Goal: Task Accomplishment & Management: Use online tool/utility

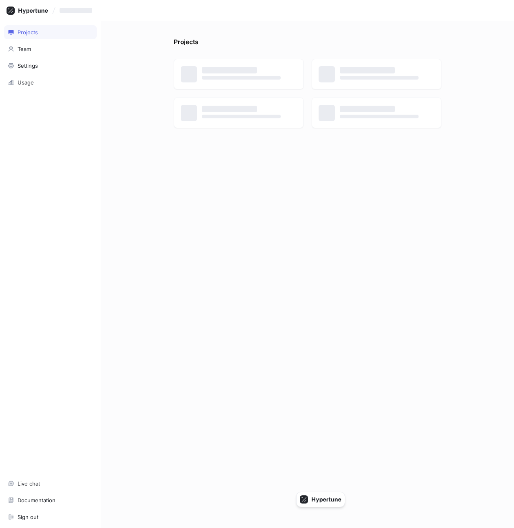
click at [100, 20] on div "‌" at bounding box center [257, 10] width 514 height 21
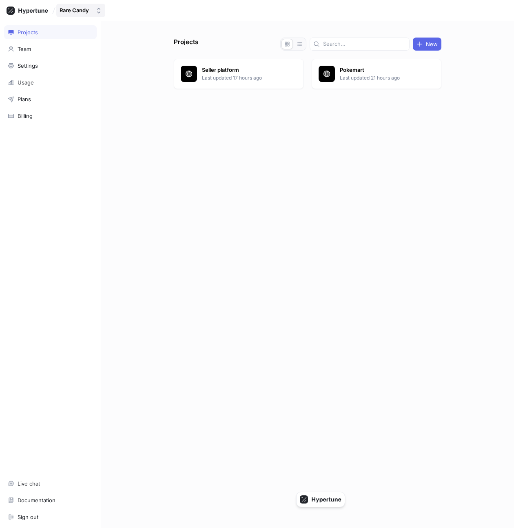
click at [82, 9] on div "Rare Candy" at bounding box center [74, 10] width 29 height 7
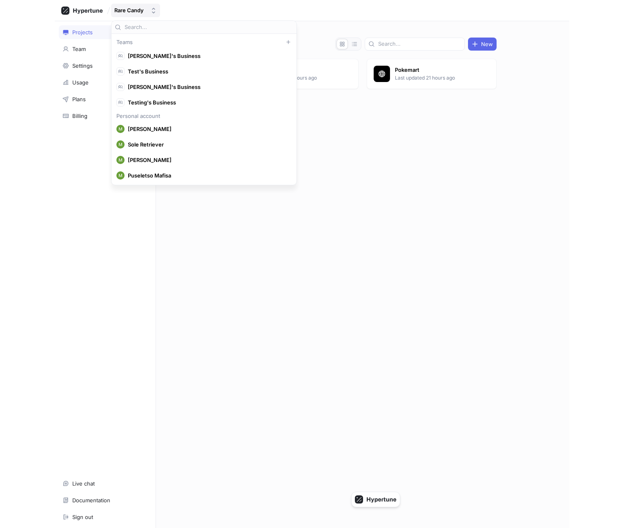
scroll to position [4590, 0]
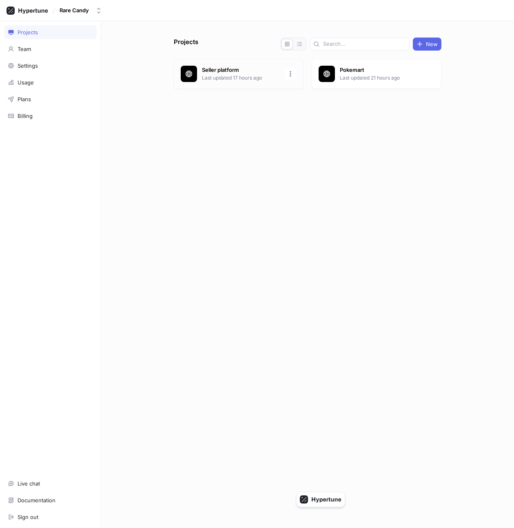
click at [244, 80] on p "Last updated 17 hours ago" at bounding box center [241, 77] width 78 height 7
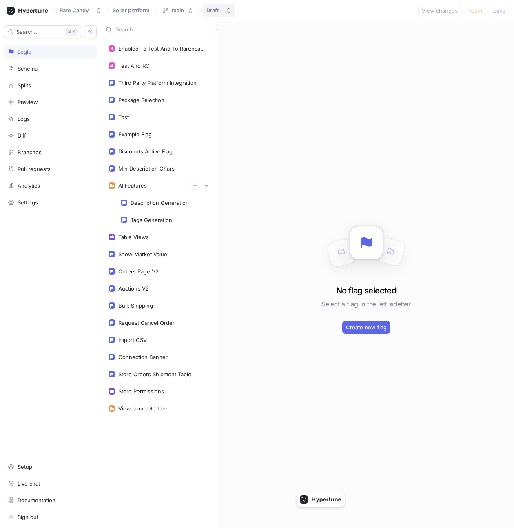
click at [226, 11] on icon "button" at bounding box center [229, 10] width 7 height 7
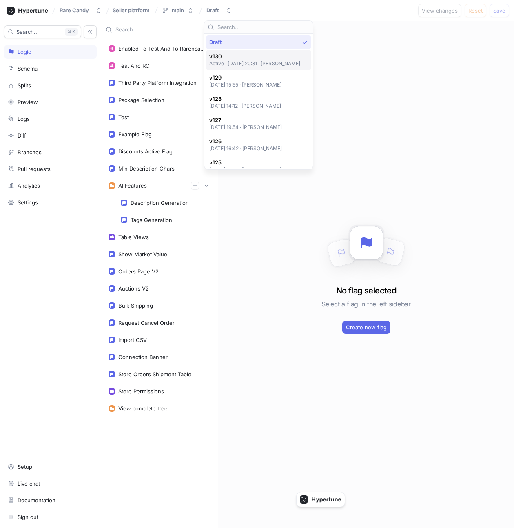
click at [244, 69] on div "v130 Active ‧ [DATE] 20:31 ‧ [PERSON_NAME]" at bounding box center [258, 60] width 105 height 20
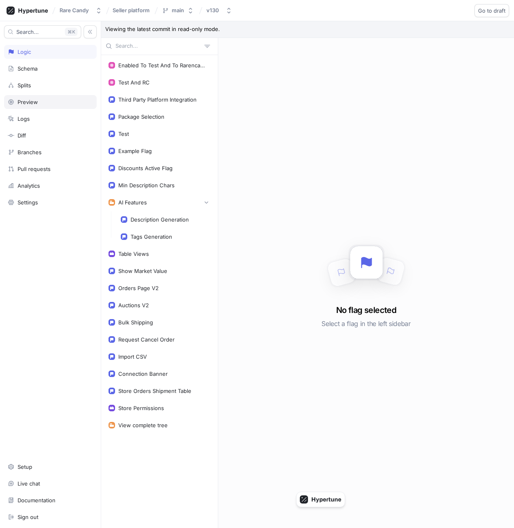
click at [51, 104] on div "Preview" at bounding box center [50, 102] width 85 height 7
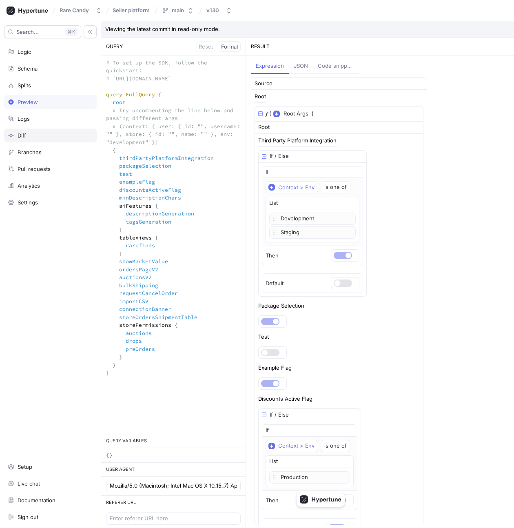
click at [41, 138] on div "Diff" at bounding box center [50, 135] width 85 height 7
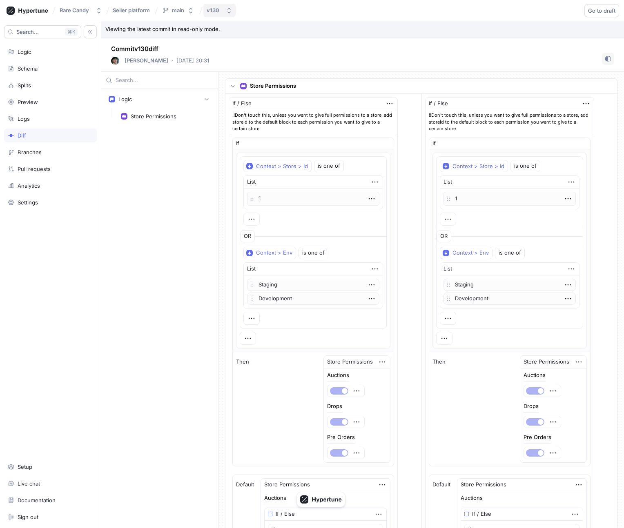
click at [220, 11] on div "v130" at bounding box center [215, 10] width 16 height 7
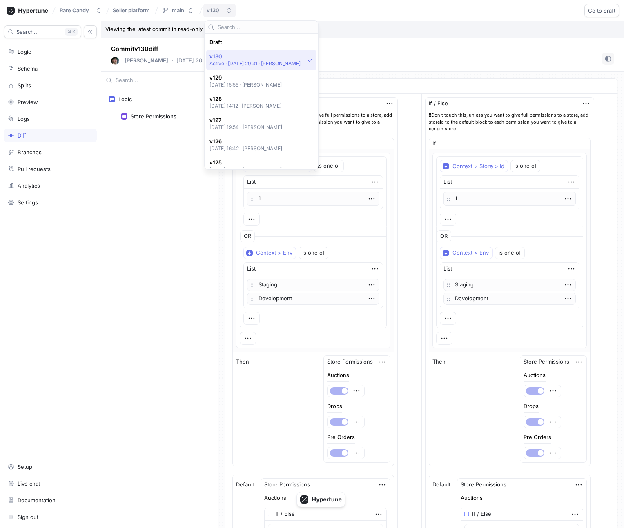
scroll to position [14, 0]
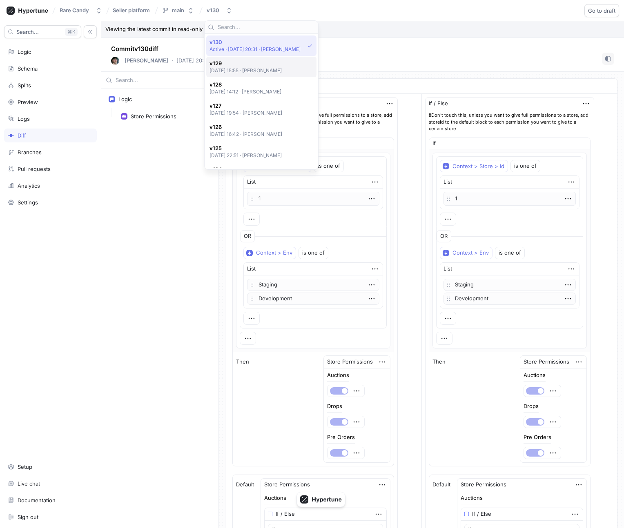
click at [240, 75] on div "v129 [DATE] 15:55 ‧ [PERSON_NAME]" at bounding box center [261, 67] width 110 height 20
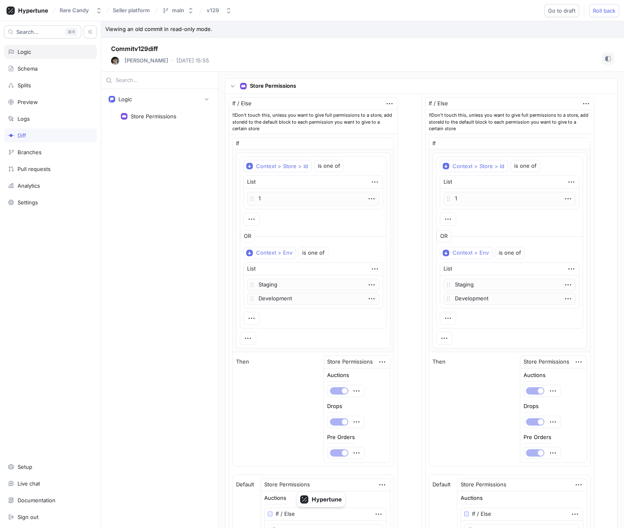
click at [58, 47] on div "Logic" at bounding box center [50, 52] width 93 height 14
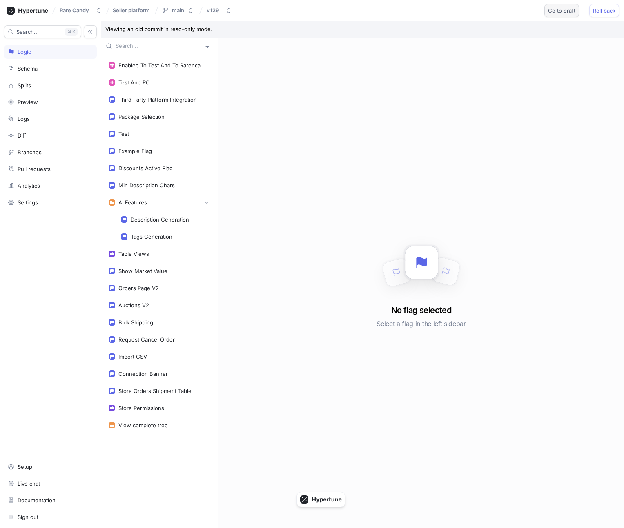
click at [514, 13] on span "Go to draft" at bounding box center [561, 10] width 27 height 5
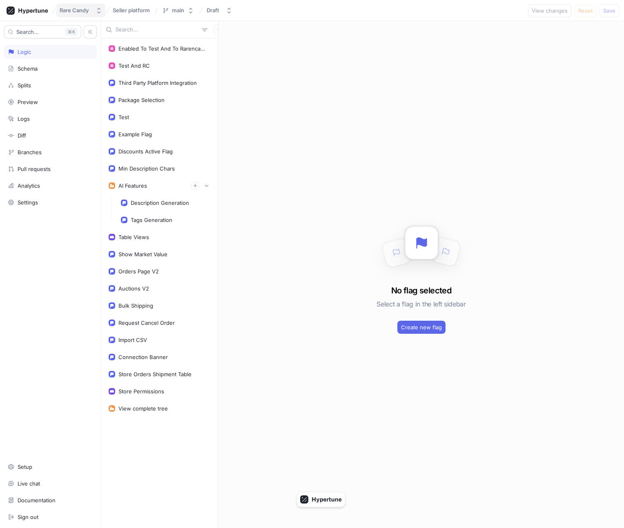
click at [93, 12] on button "Rare Candy" at bounding box center [80, 10] width 49 height 13
type input "policy exp"
click at [86, 56] on span "Policy Expert" at bounding box center [110, 56] width 74 height 7
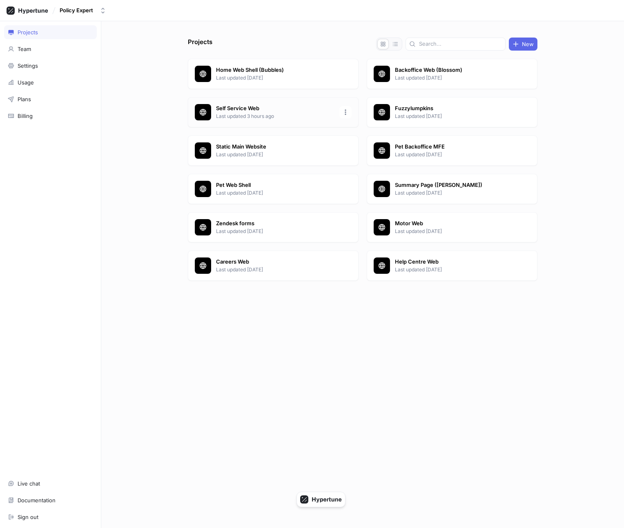
click at [294, 111] on p "Self Service Web" at bounding box center [275, 108] width 118 height 8
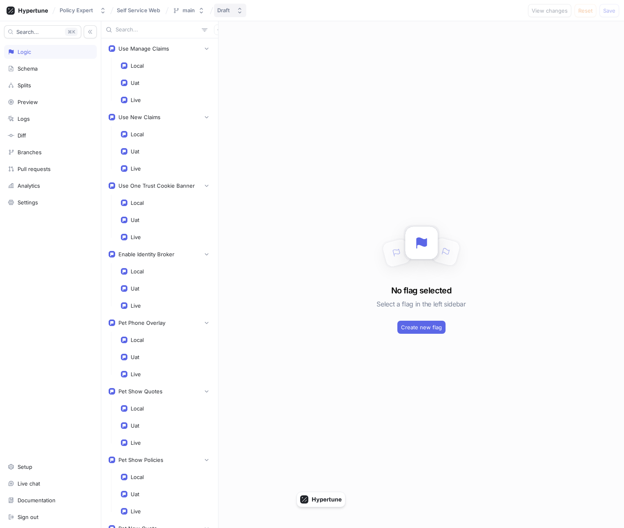
click at [238, 11] on icon "button" at bounding box center [239, 10] width 7 height 7
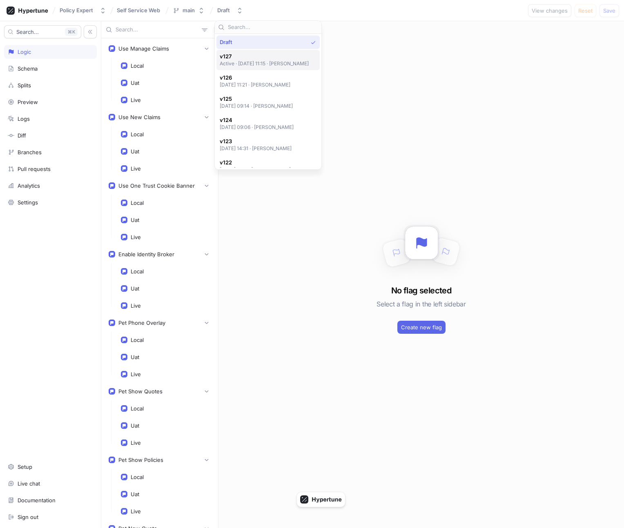
click at [262, 59] on span "v127" at bounding box center [264, 56] width 89 height 7
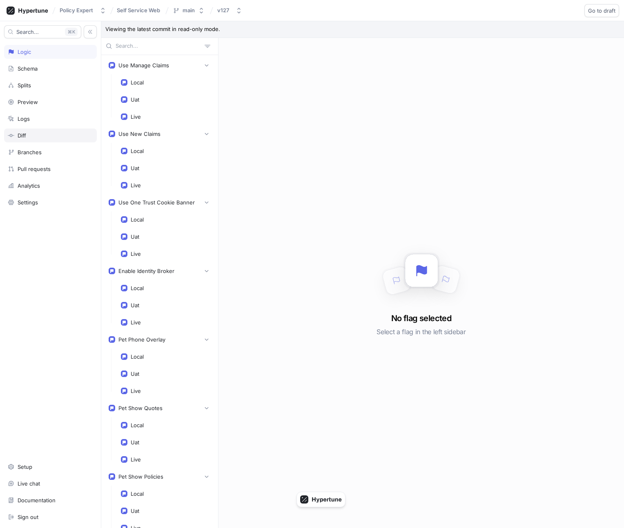
click at [47, 135] on div "Diff" at bounding box center [50, 135] width 85 height 7
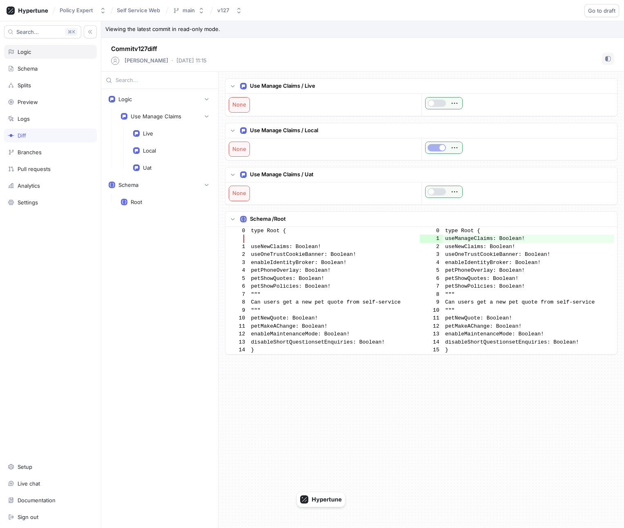
click at [54, 54] on div "Logic" at bounding box center [50, 52] width 85 height 7
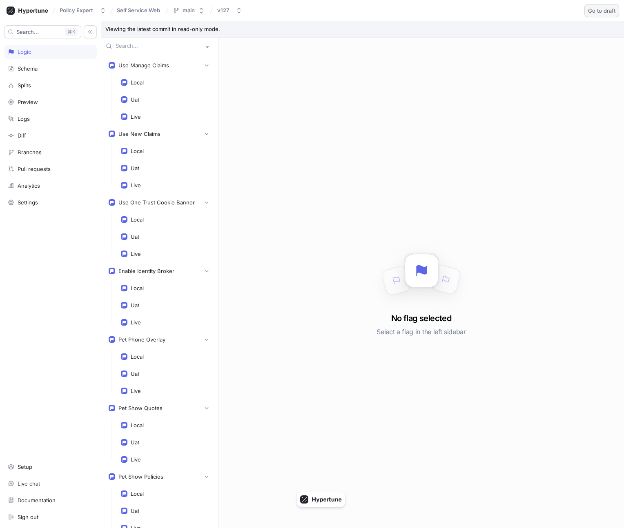
click at [514, 12] on span "Go to draft" at bounding box center [601, 10] width 27 height 5
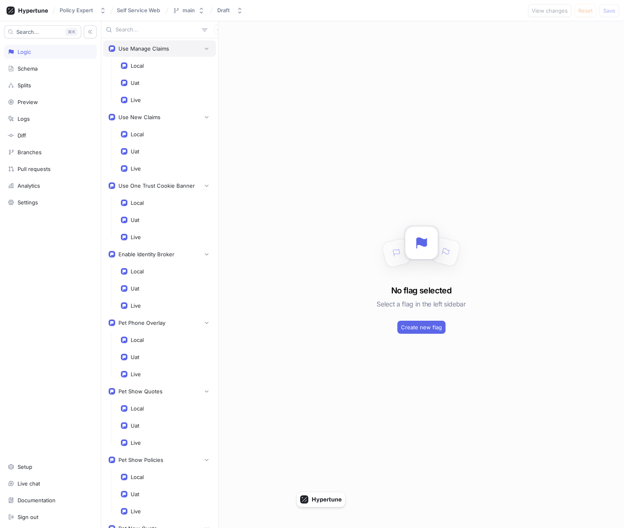
click at [142, 53] on div "Use Manage Claims" at bounding box center [159, 48] width 113 height 16
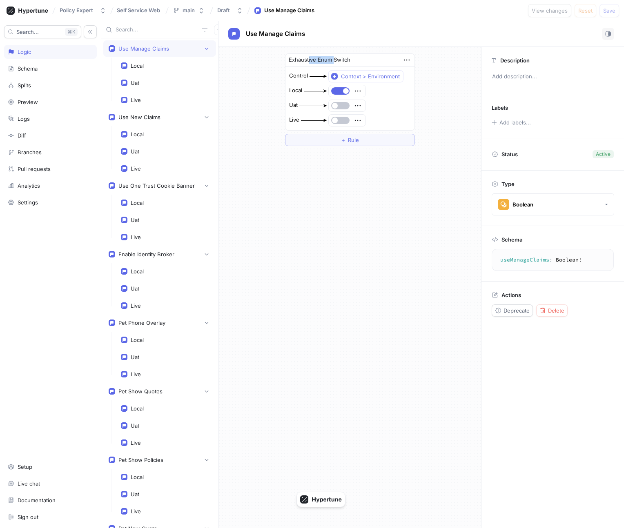
drag, startPoint x: 308, startPoint y: 60, endPoint x: 333, endPoint y: 60, distance: 25.7
click at [333, 60] on div "Exhaustive Enum Switch" at bounding box center [320, 60] width 62 height 8
click at [352, 75] on div "Context > Environment" at bounding box center [370, 76] width 59 height 7
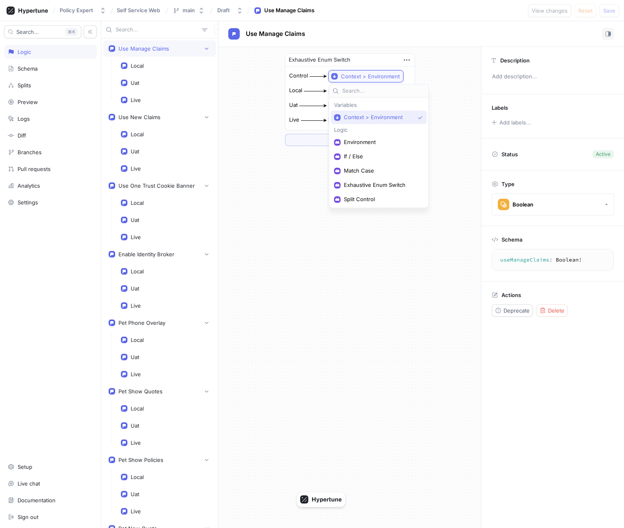
click at [356, 75] on div "Context > Environment" at bounding box center [370, 76] width 59 height 7
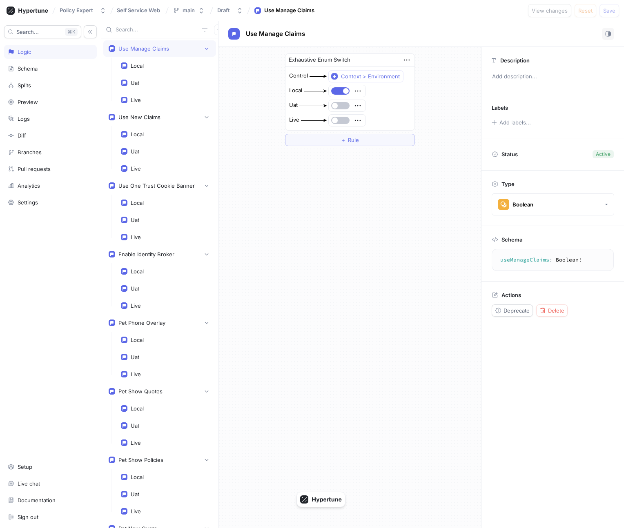
click at [404, 78] on div "Control Context > Environment" at bounding box center [350, 76] width 122 height 13
